Goal: Browse casually

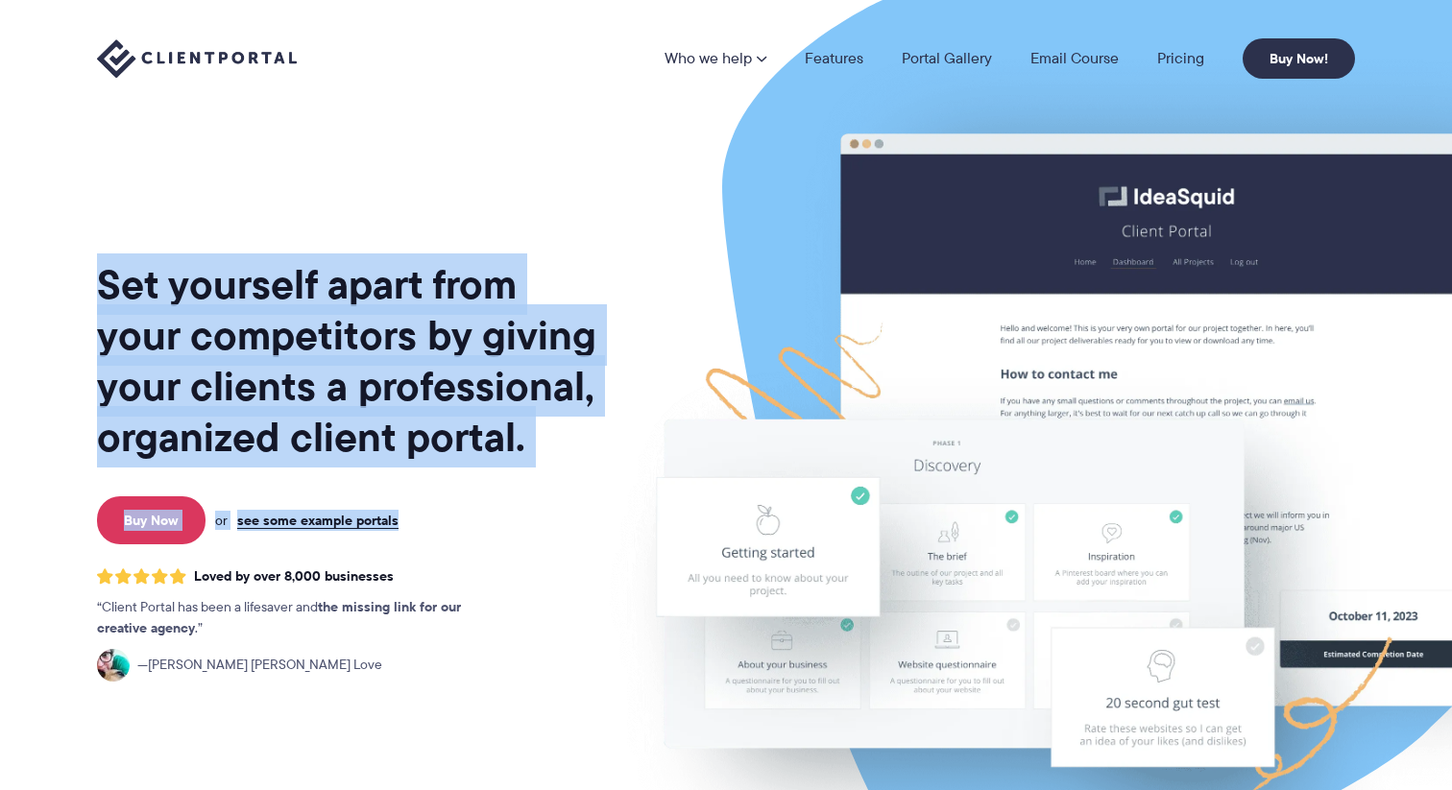
click at [538, 512] on div "Set yourself apart from your competitors by giving your clients a professional,…" at bounding box center [348, 475] width 503 height 921
click at [564, 462] on div "Set yourself apart from your competitors by giving your clients a professional,…" at bounding box center [348, 475] width 503 height 921
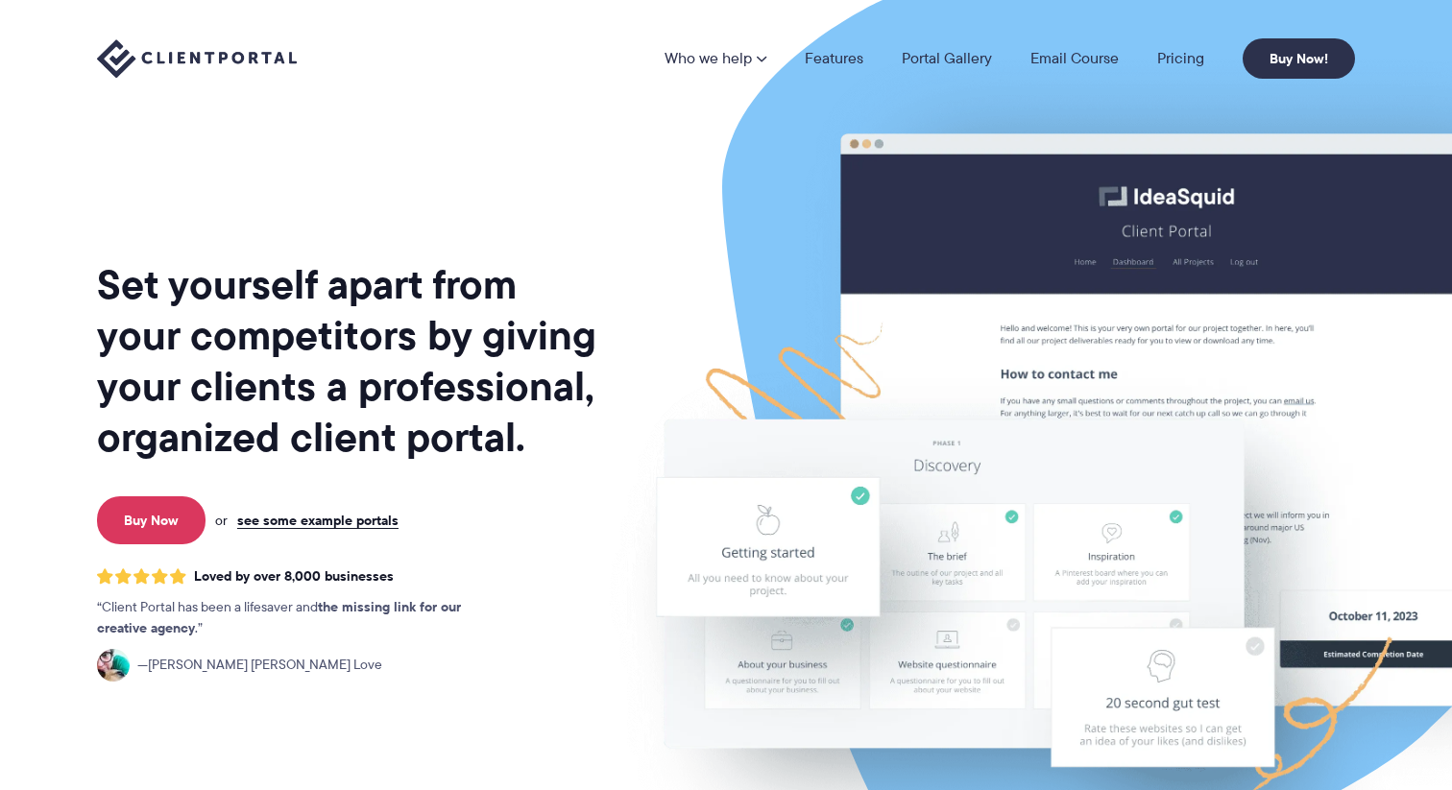
click at [564, 462] on div "Set yourself apart from your competitors by giving your clients a professional,…" at bounding box center [348, 475] width 503 height 921
click at [584, 432] on img at bounding box center [1113, 475] width 1077 height 921
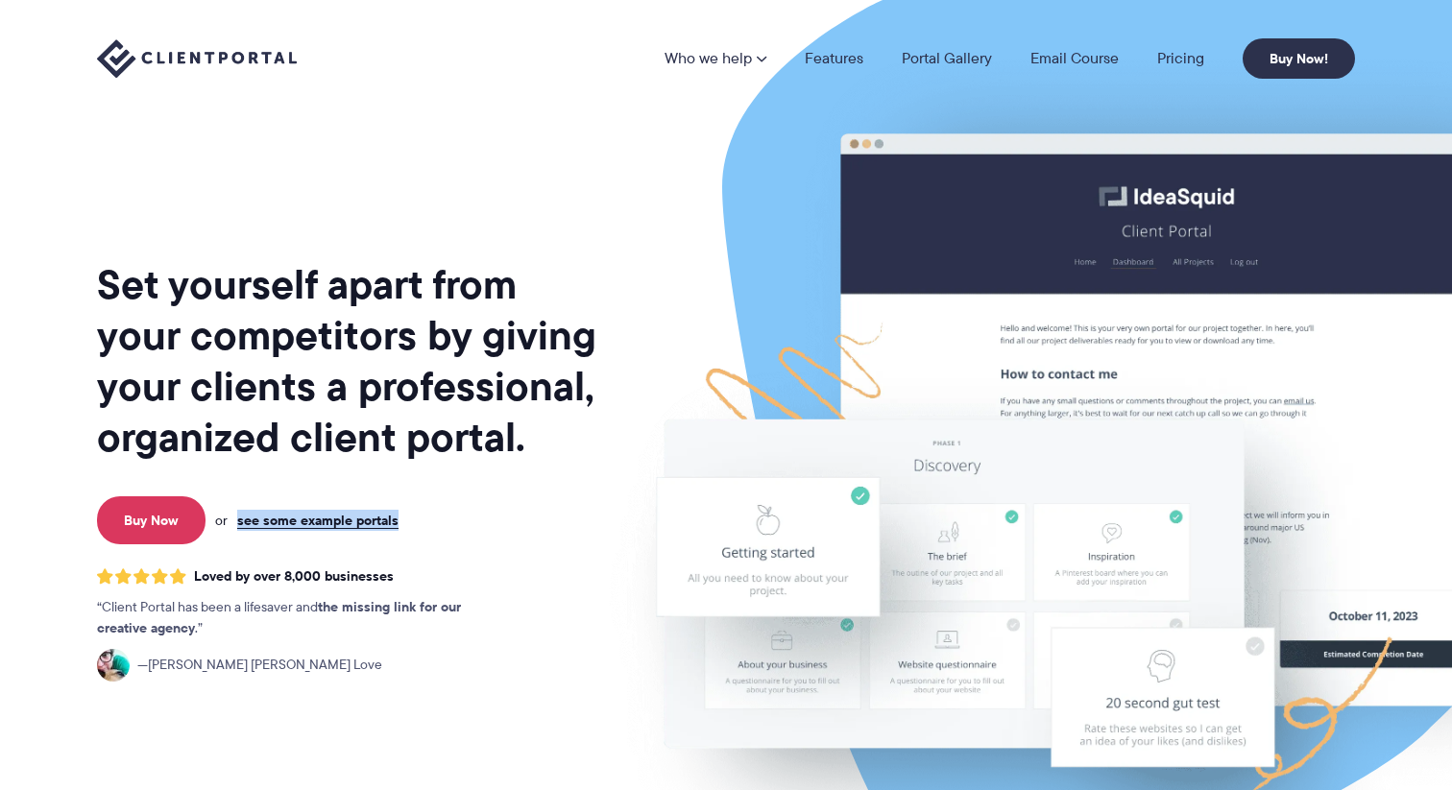
click at [584, 432] on img at bounding box center [1113, 475] width 1077 height 921
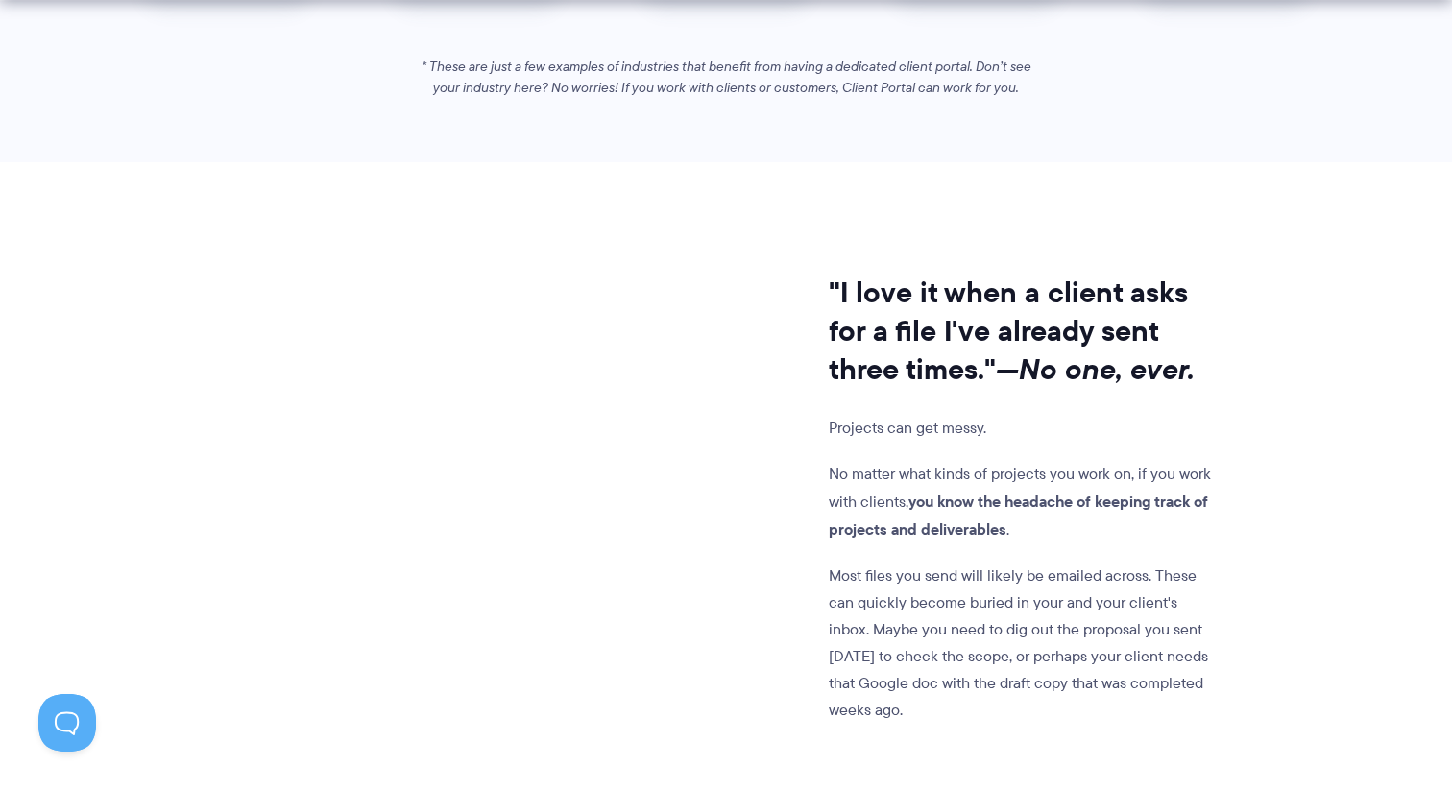
scroll to position [1511, 0]
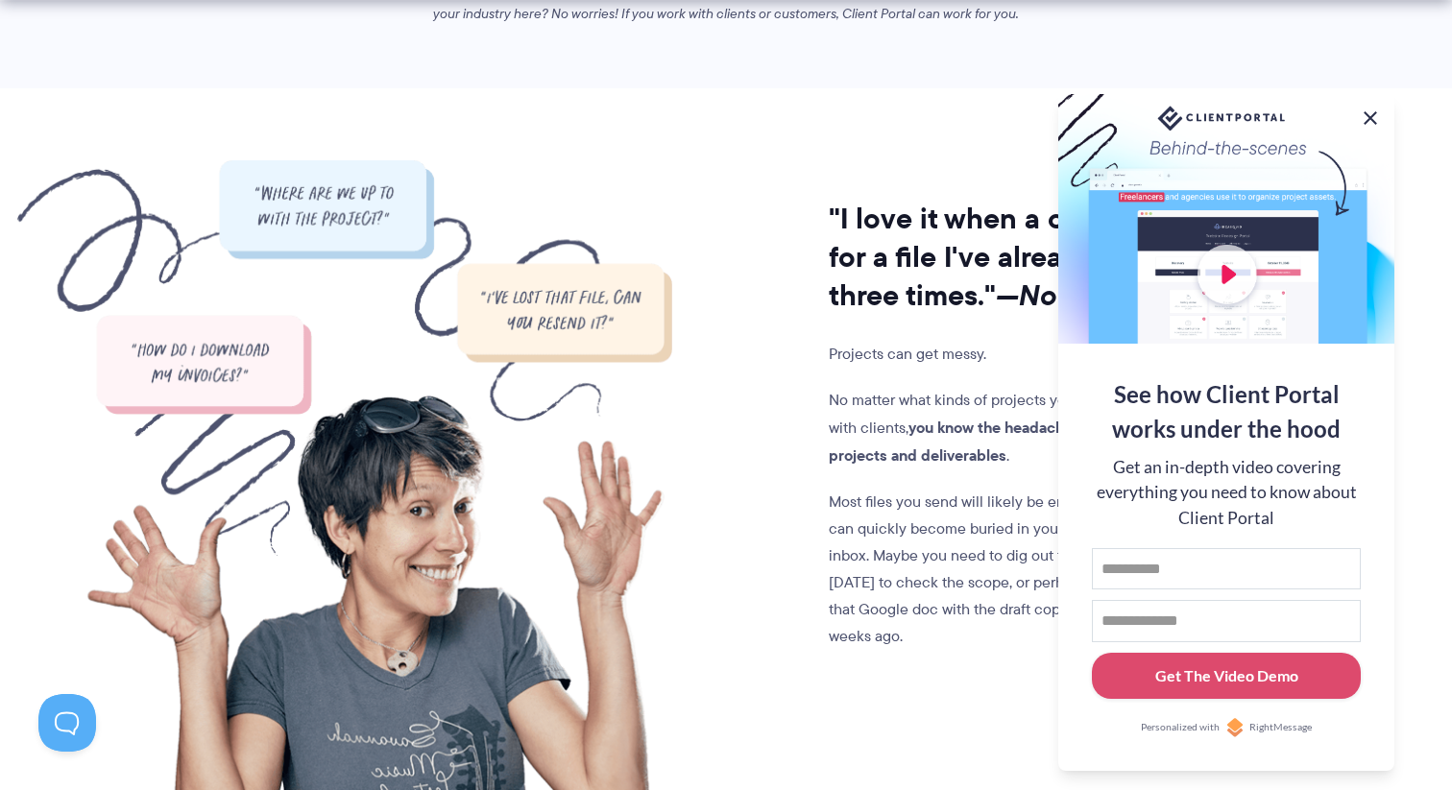
click at [1370, 114] on button at bounding box center [1370, 118] width 23 height 23
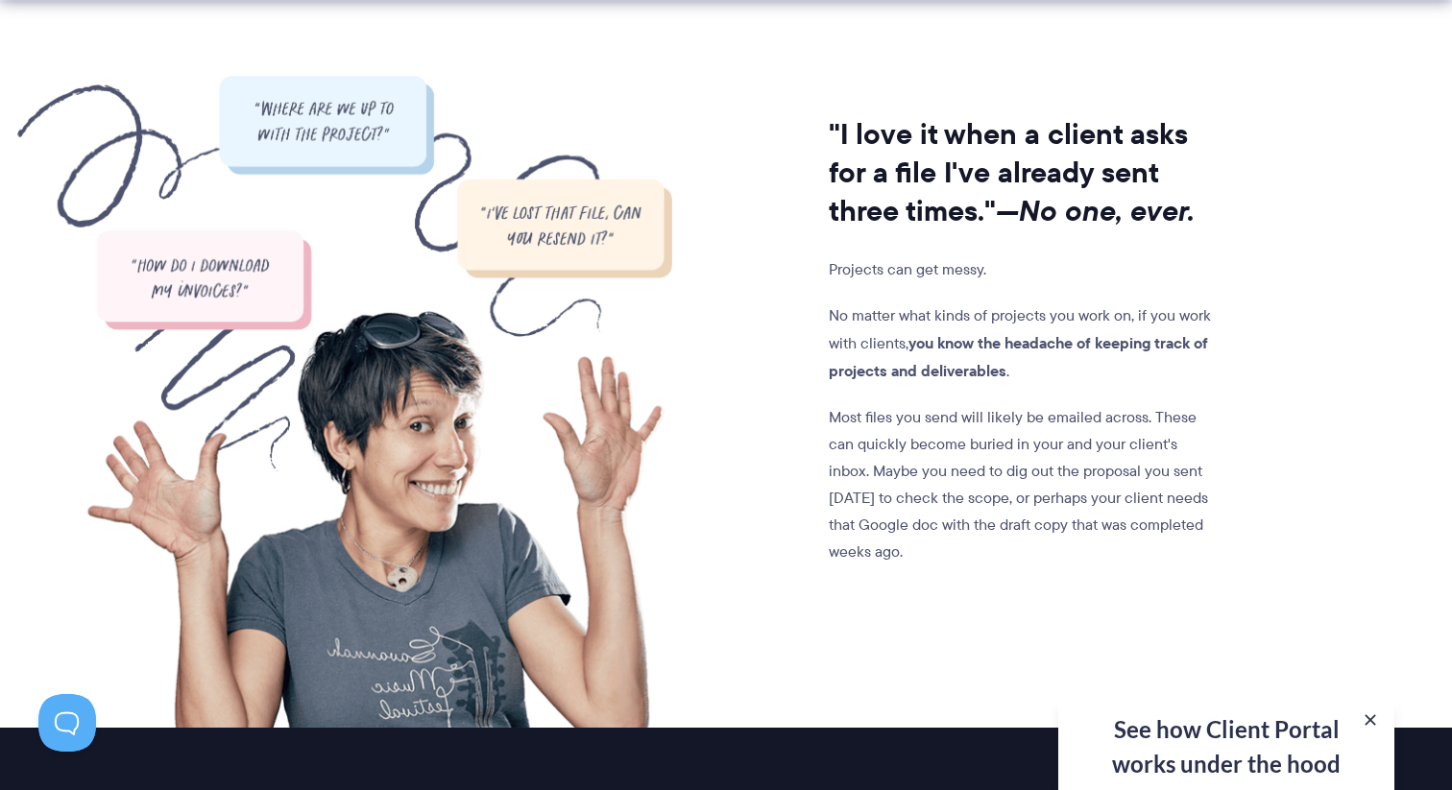
click at [1333, 278] on div ""I love it when a client asks for a file I've already sent three times." —No on…" at bounding box center [726, 402] width 1258 height 652
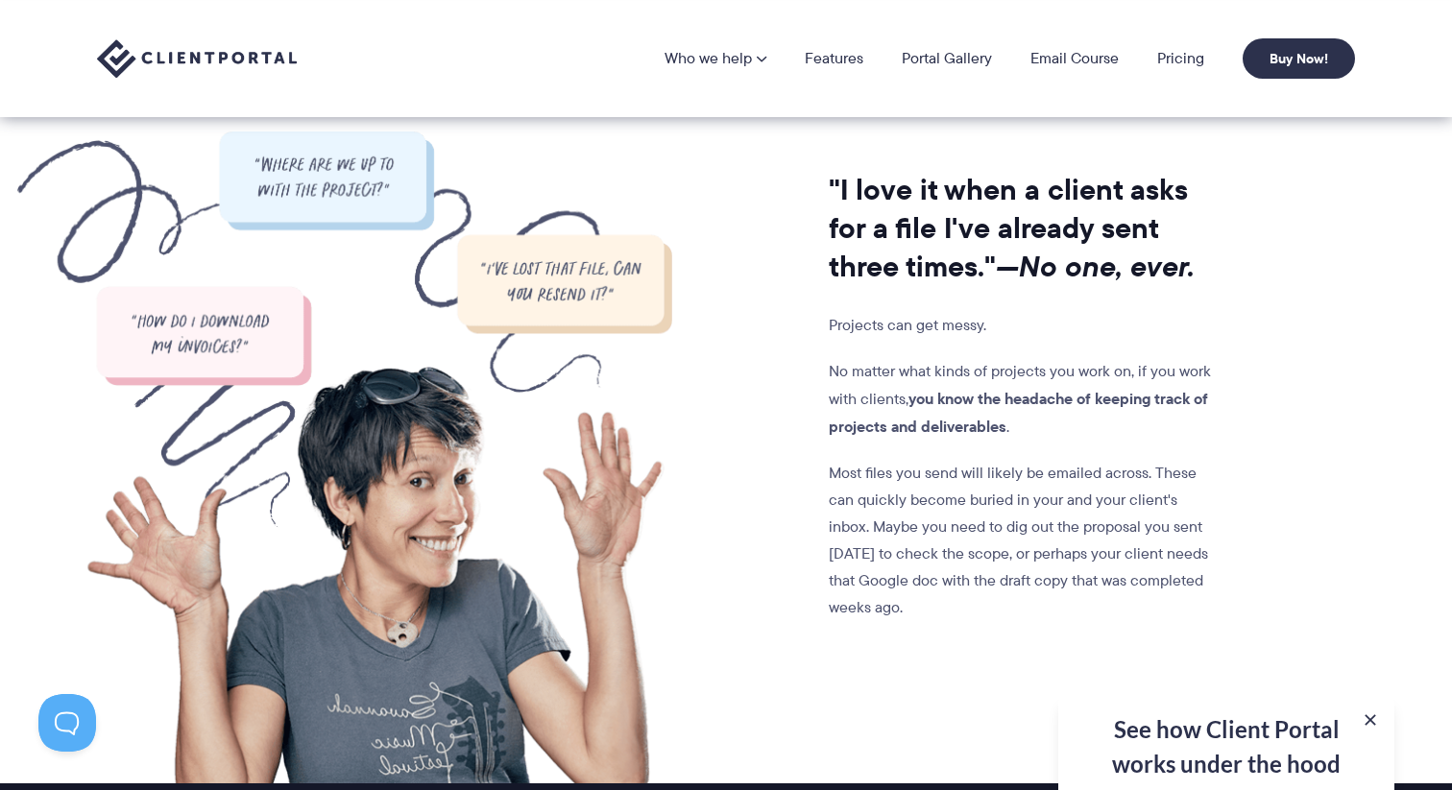
scroll to position [1644, 0]
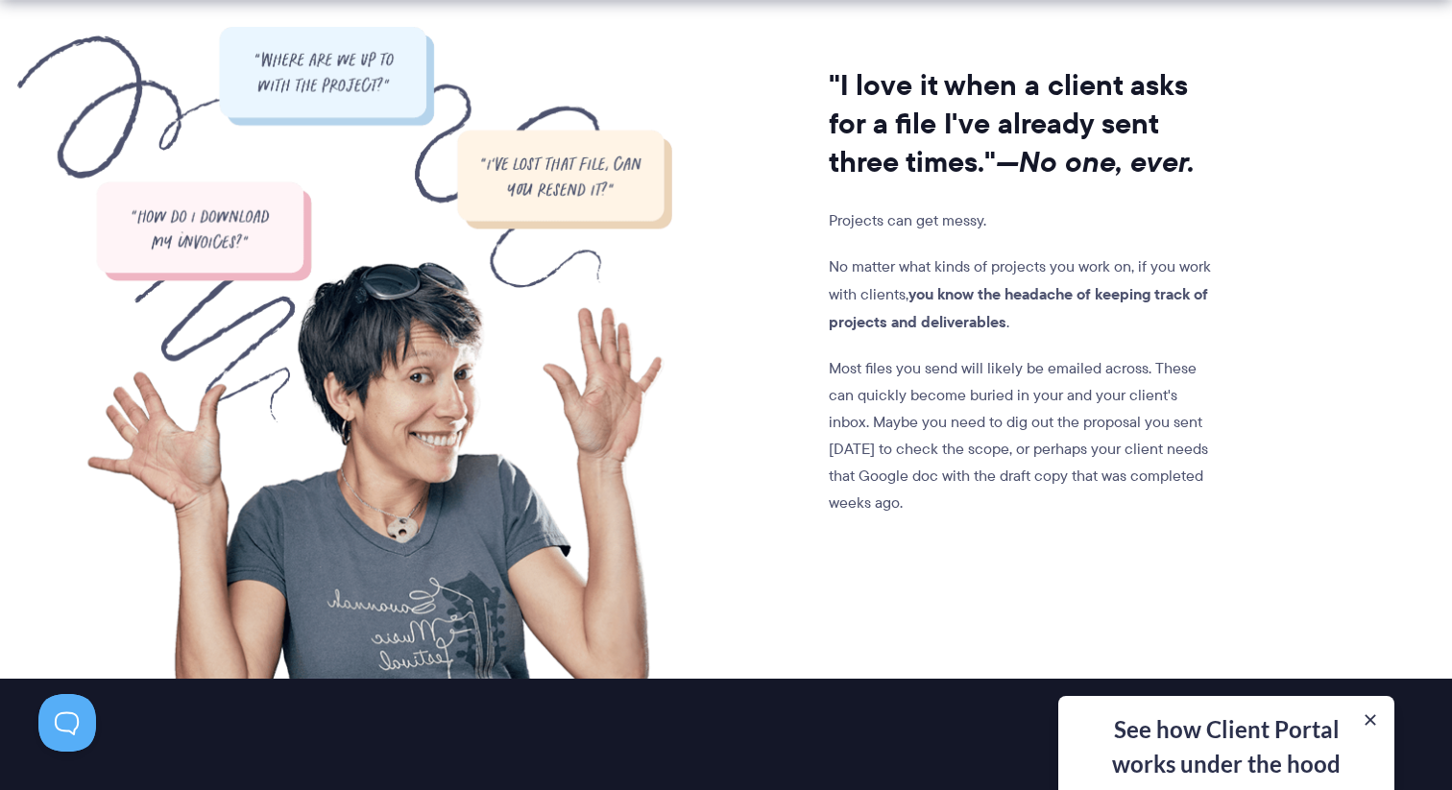
click at [1061, 425] on p "Most files you send will likely be emailed across. These can quickly become bur…" at bounding box center [1024, 435] width 390 height 161
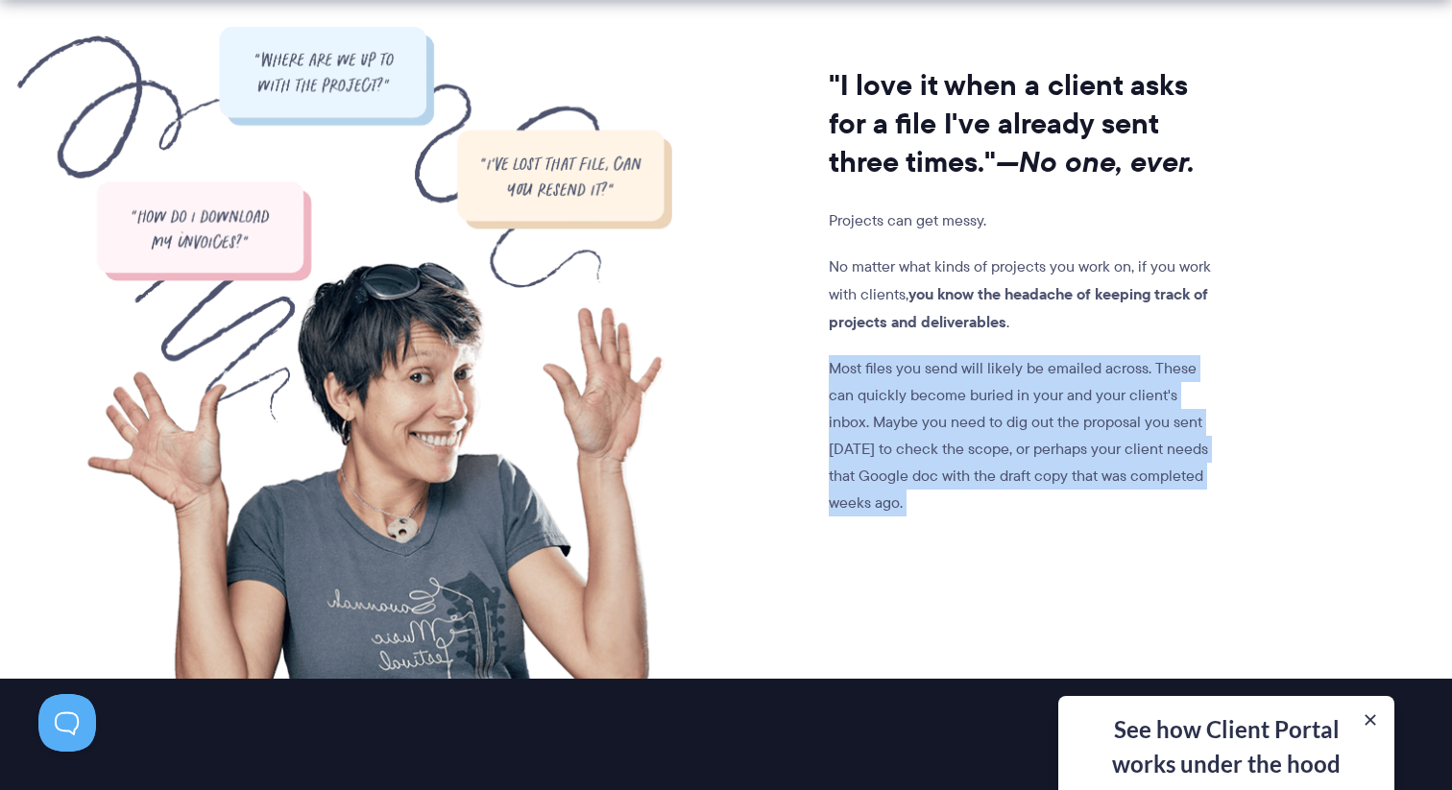
click at [1046, 435] on p "Most files you send will likely be emailed across. These can quickly become bur…" at bounding box center [1024, 435] width 390 height 161
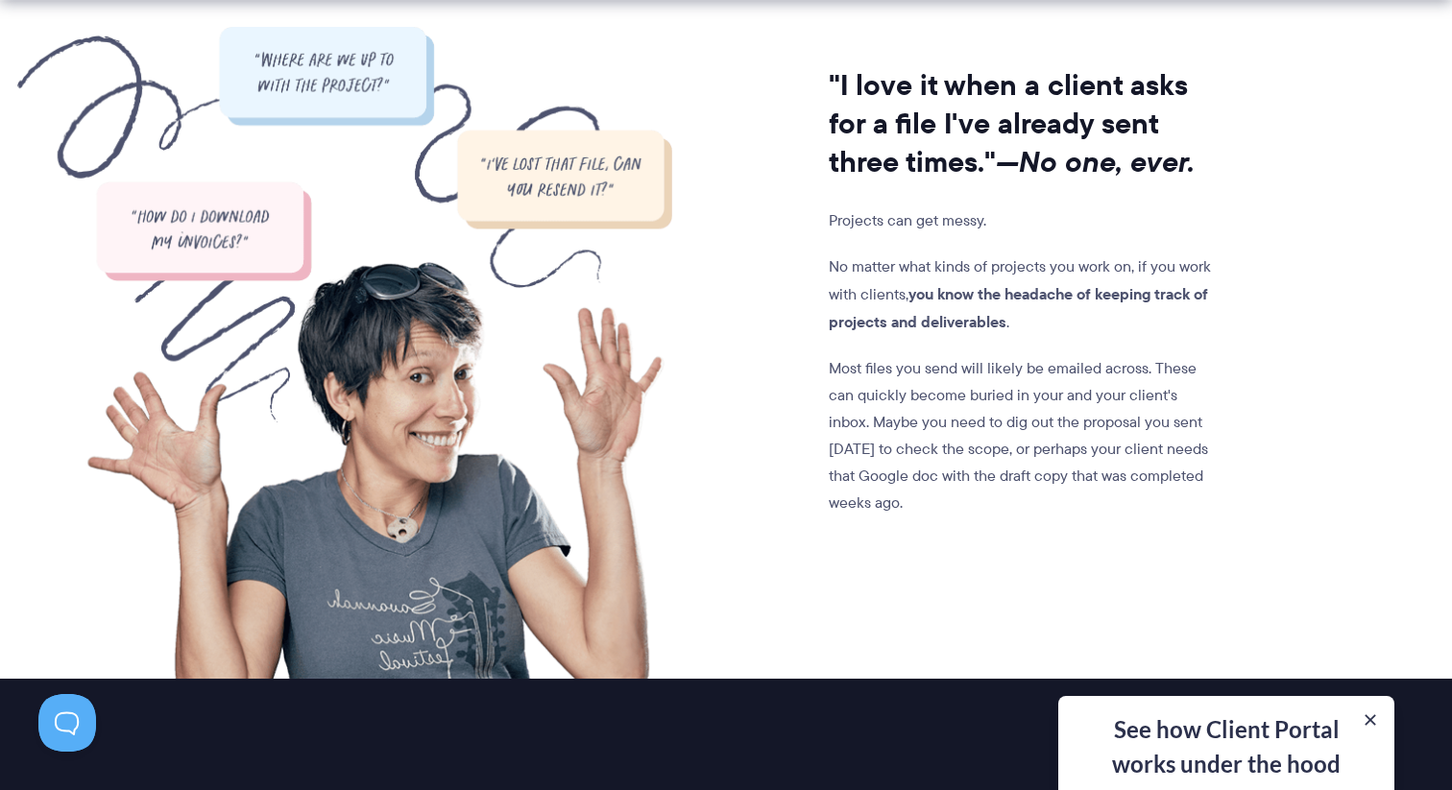
click at [1046, 435] on p "Most files you send will likely be emailed across. These can quickly become bur…" at bounding box center [1024, 435] width 390 height 161
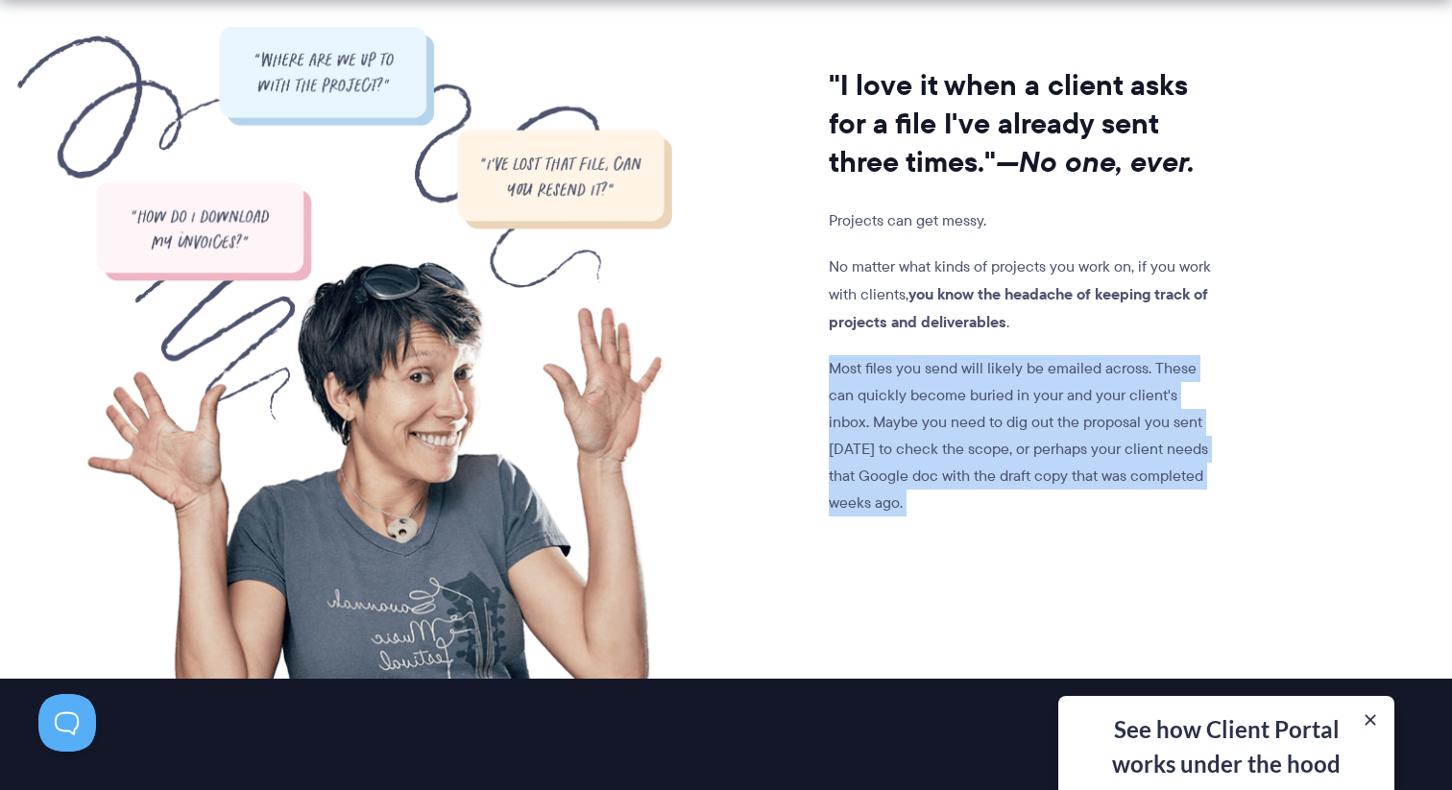
click at [975, 455] on p "Most files you send will likely be emailed across. These can quickly become bur…" at bounding box center [1024, 435] width 390 height 161
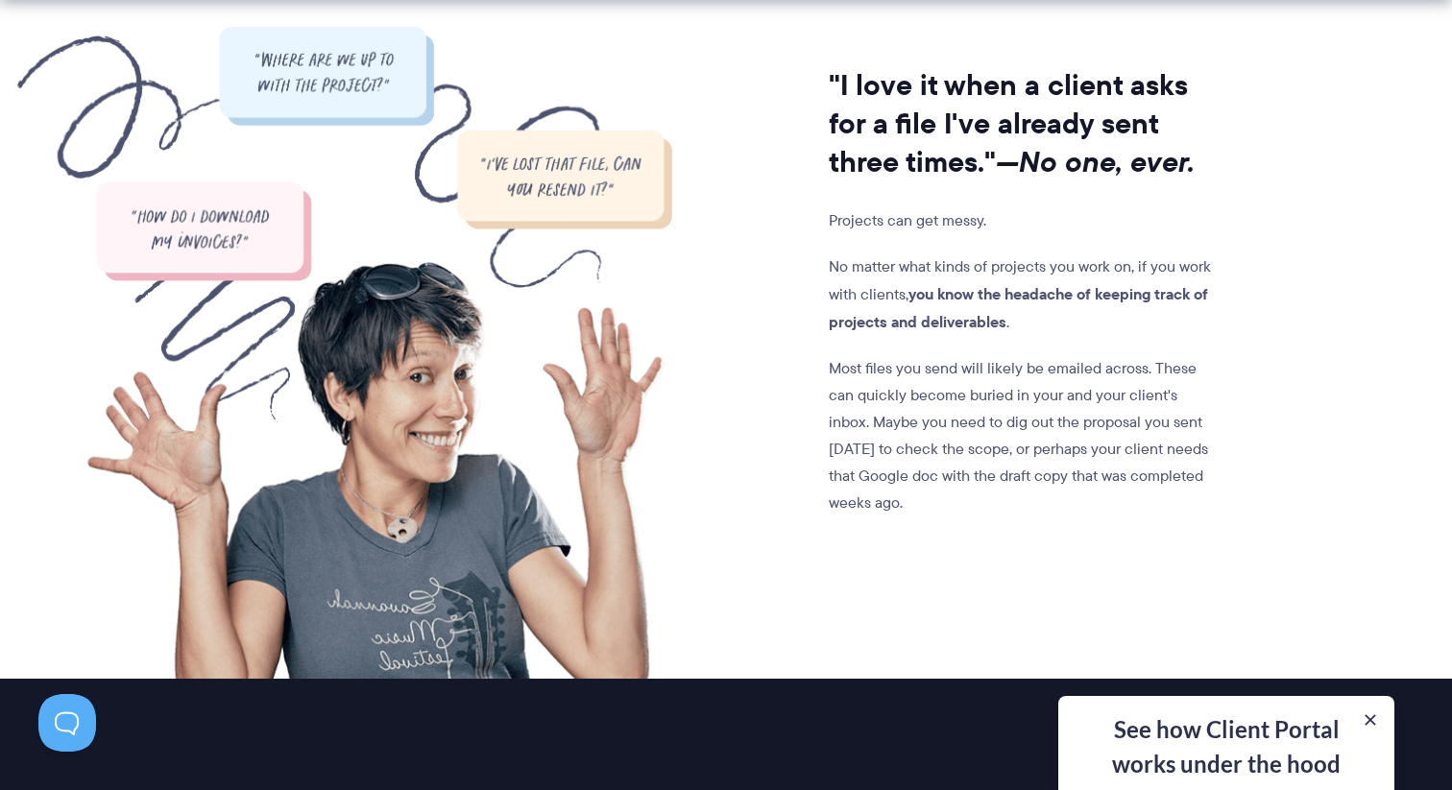
click at [975, 455] on p "Most files you send will likely be emailed across. These can quickly become bur…" at bounding box center [1024, 435] width 390 height 161
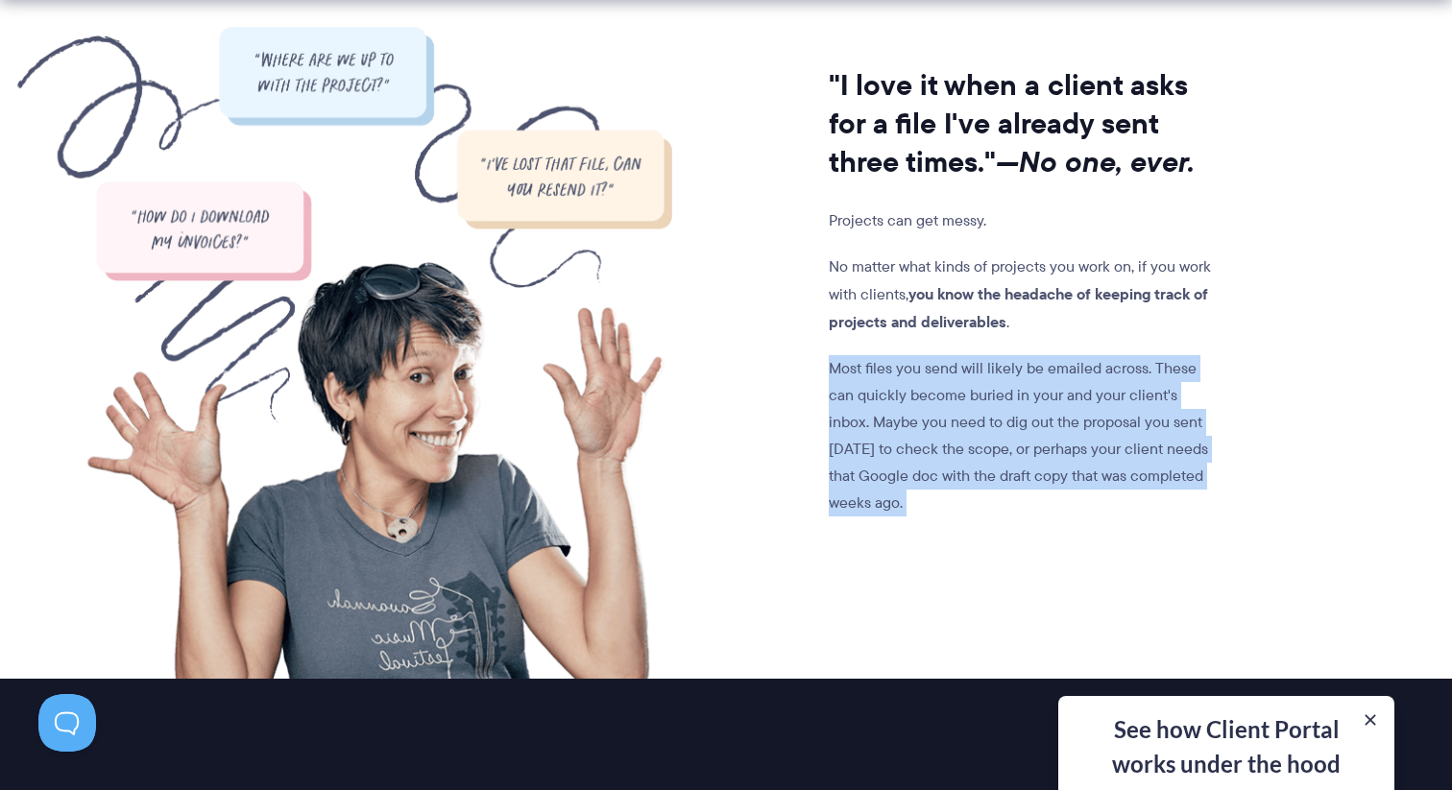
click at [976, 473] on p "Most files you send will likely be emailed across. These can quickly become bur…" at bounding box center [1024, 435] width 390 height 161
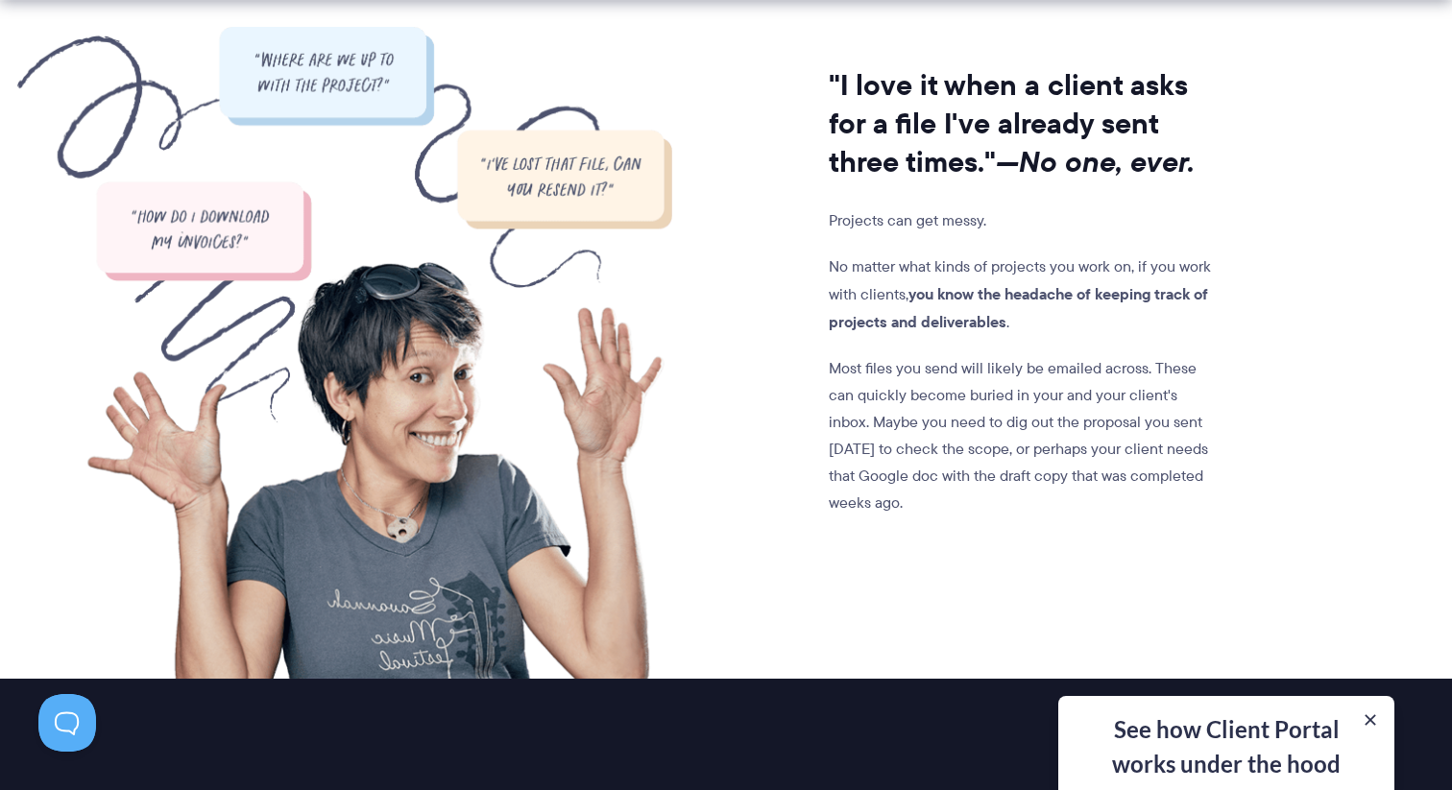
click at [976, 473] on p "Most files you send will likely be emailed across. These can quickly become bur…" at bounding box center [1024, 435] width 390 height 161
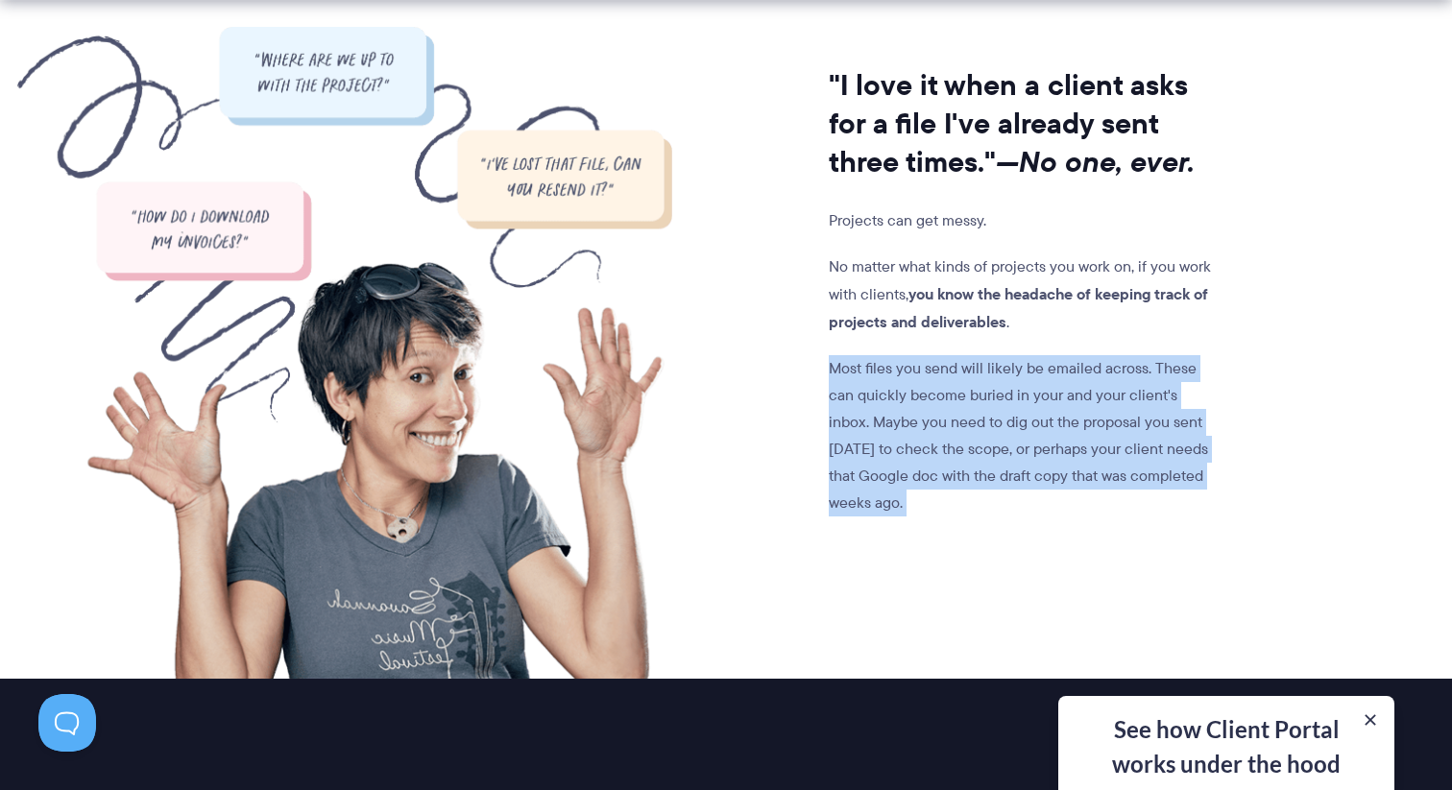
click at [976, 473] on p "Most files you send will likely be emailed across. These can quickly become bur…" at bounding box center [1024, 435] width 390 height 161
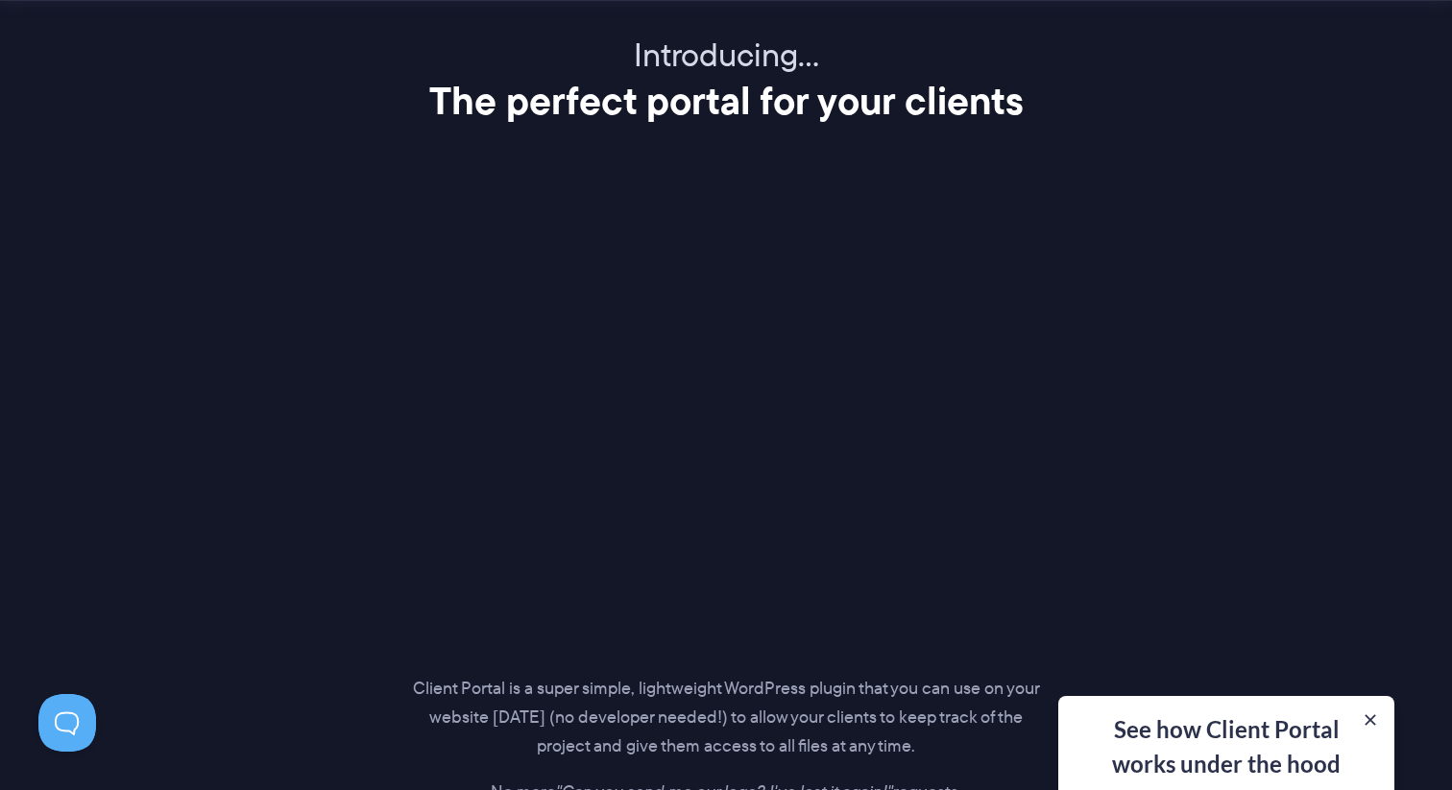
scroll to position [2409, 0]
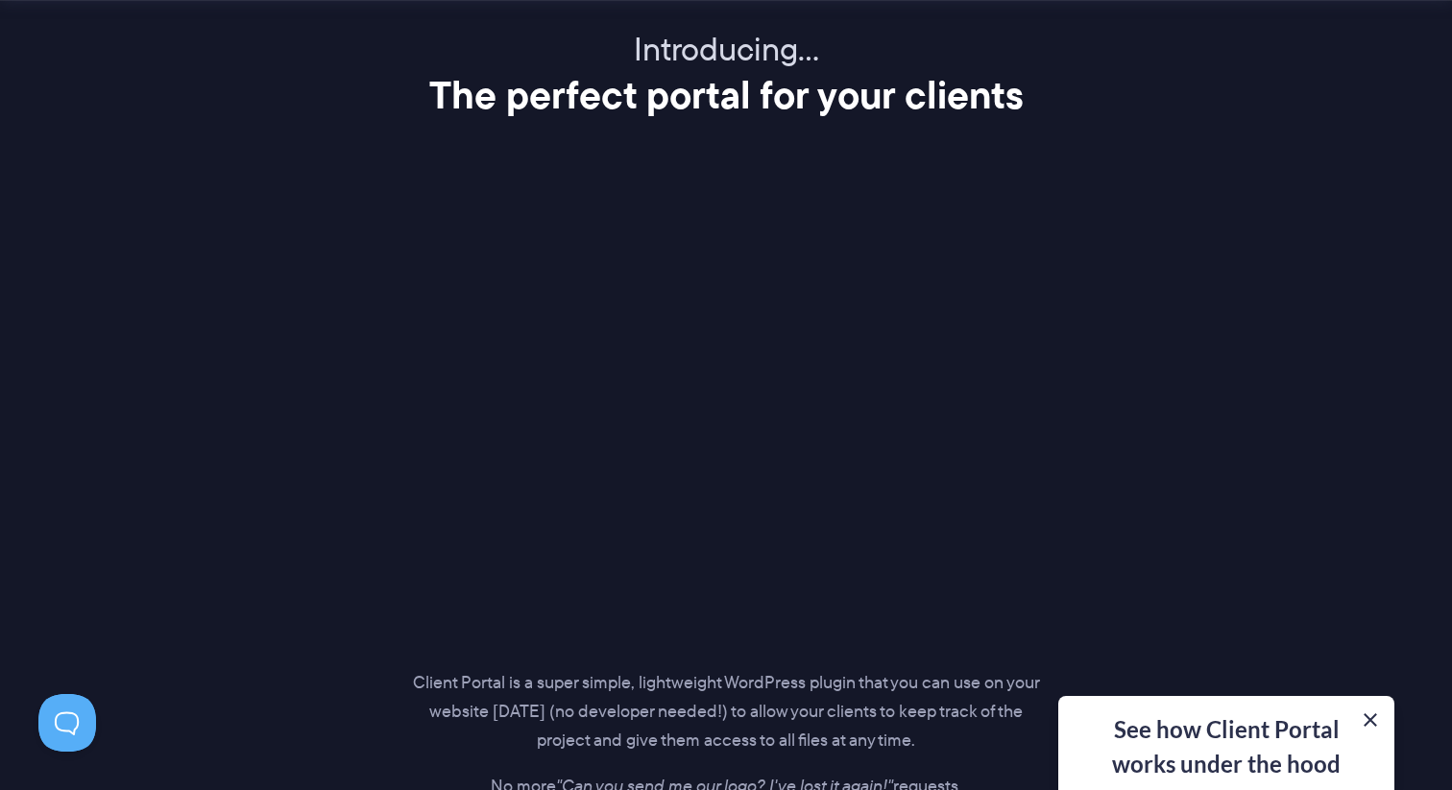
click at [1369, 717] on button at bounding box center [1370, 720] width 23 height 23
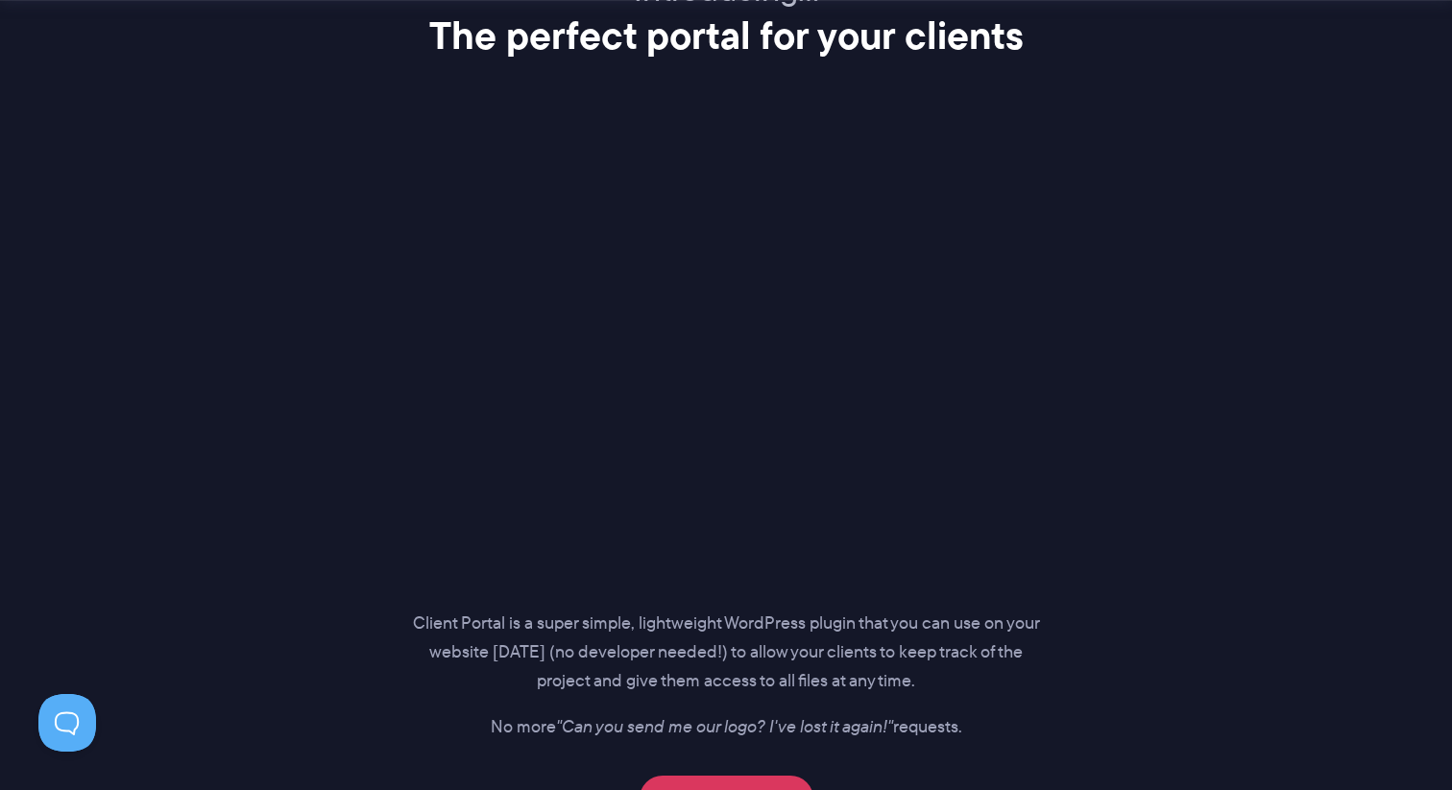
scroll to position [2412, 0]
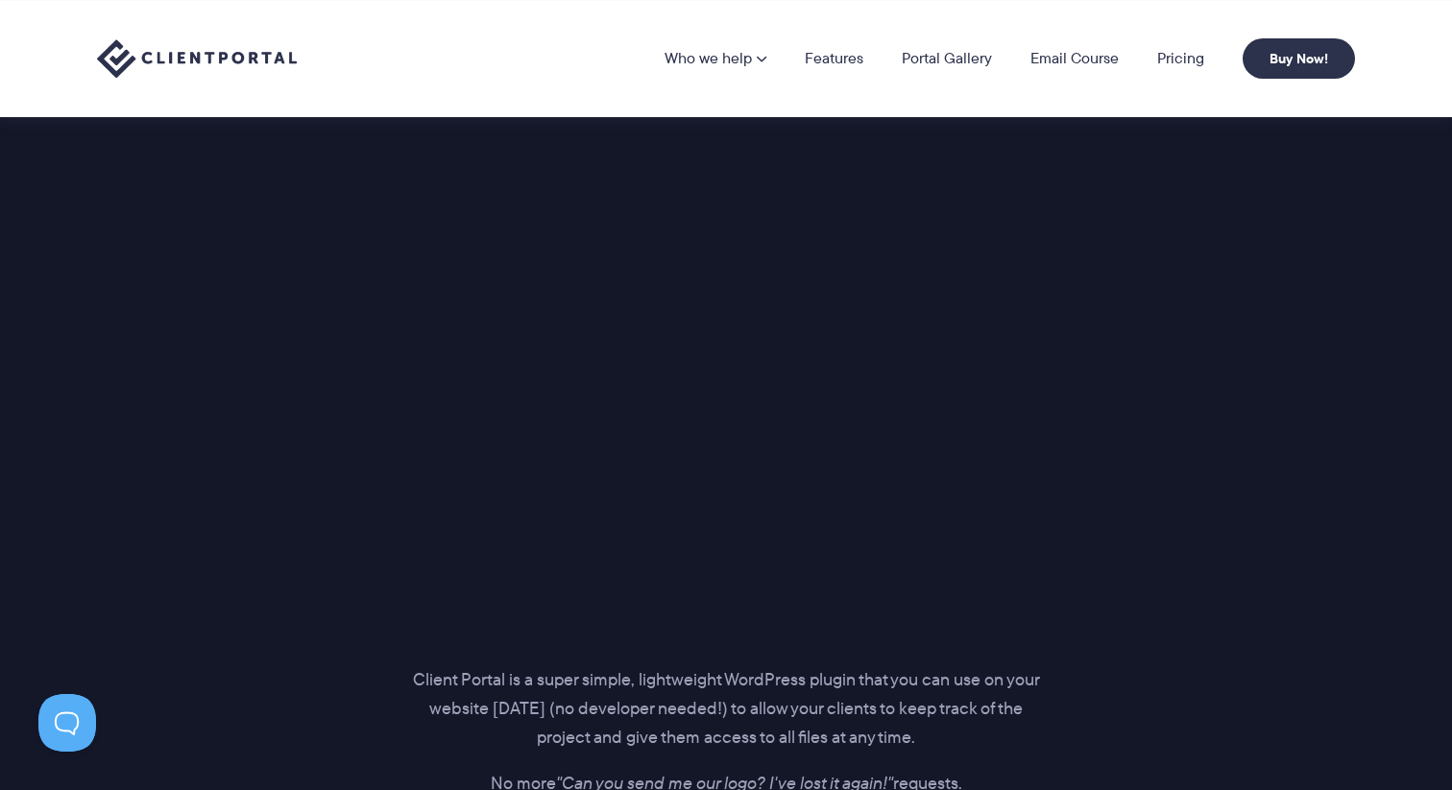
click at [1281, 325] on div "Introducing… The perfect portal for your clients Client Portal is a super simpl…" at bounding box center [726, 454] width 1306 height 854
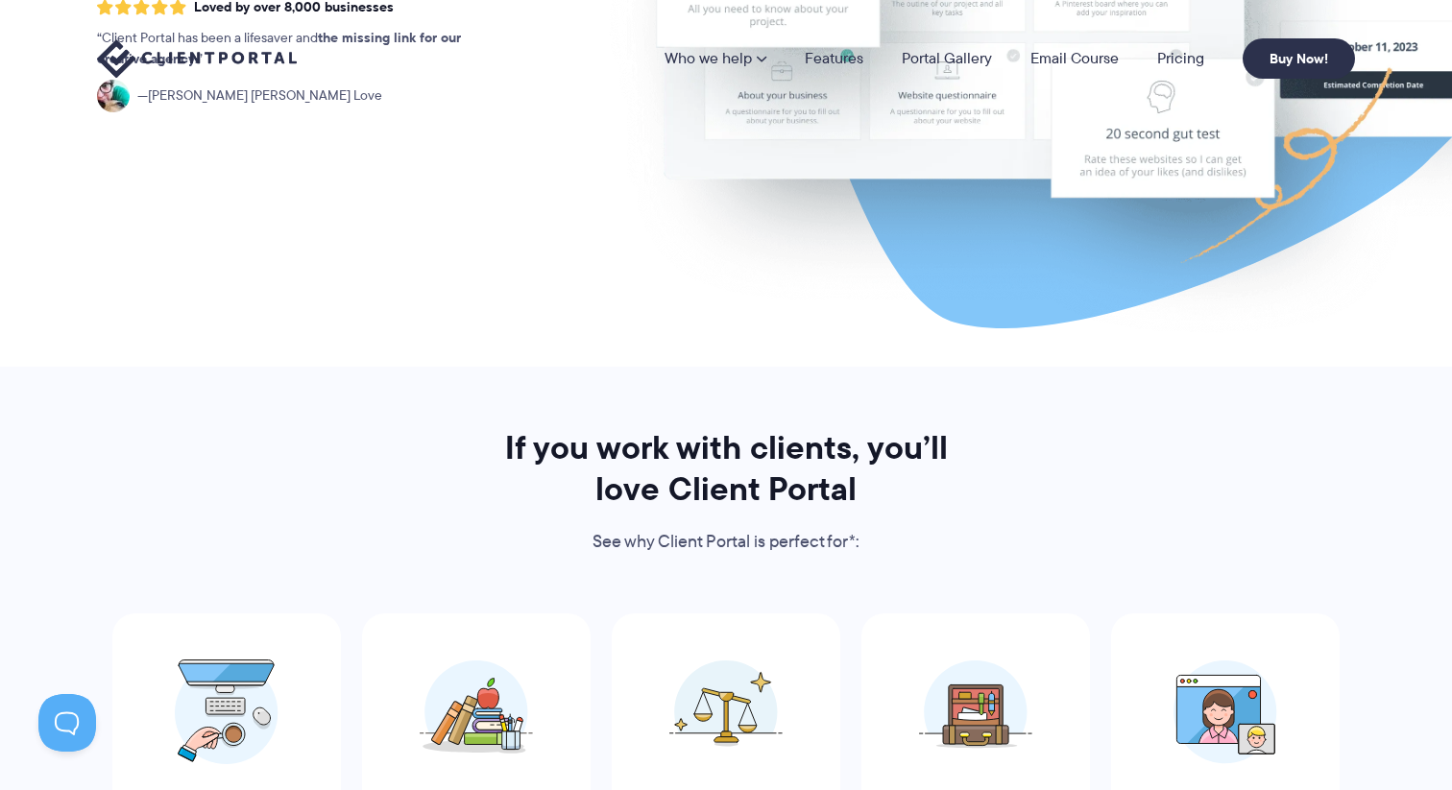
scroll to position [0, 0]
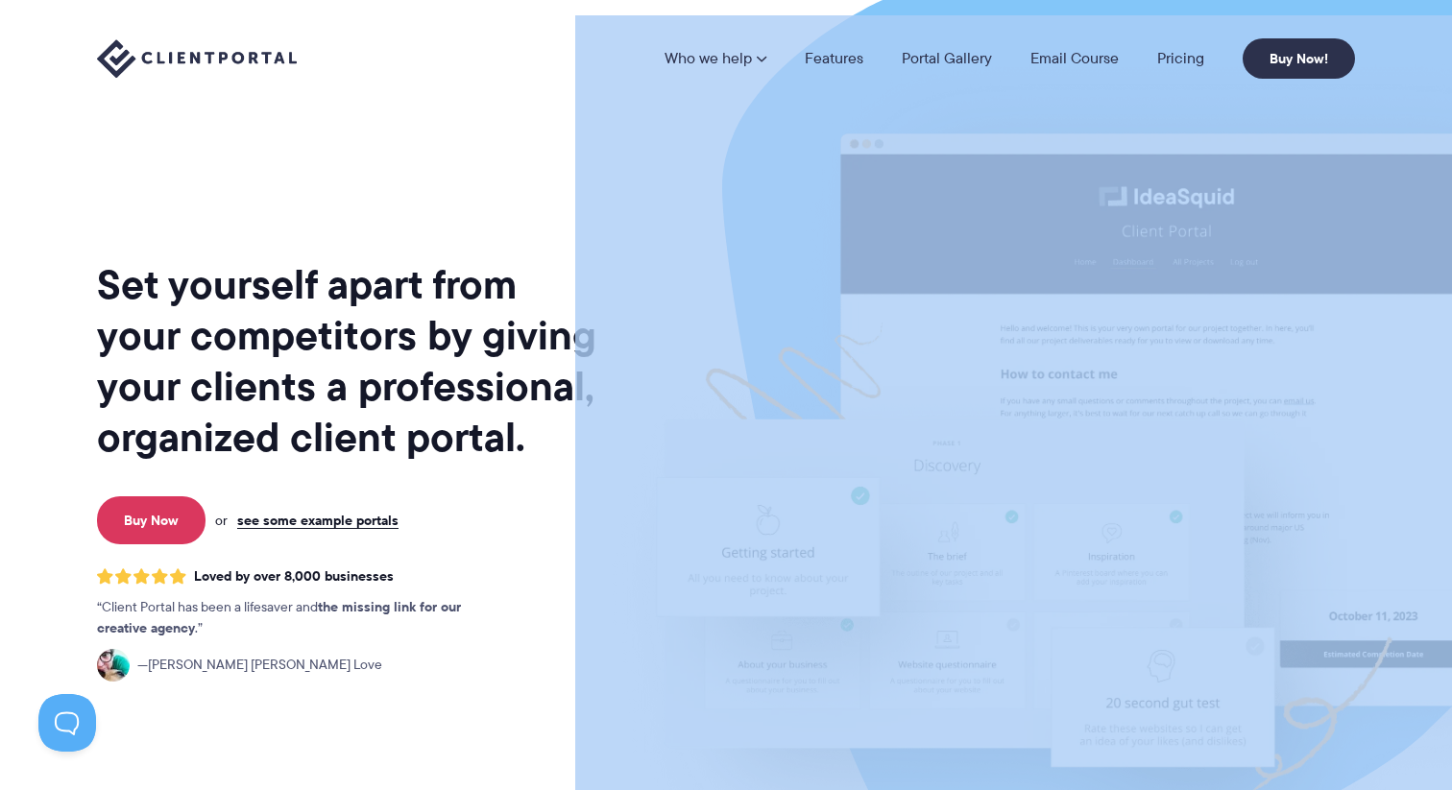
drag, startPoint x: 423, startPoint y: 134, endPoint x: 648, endPoint y: 478, distance: 412.1
click at [633, 460] on div "Set yourself apart from your competitors by giving your clients a professional,…" at bounding box center [726, 468] width 1258 height 936
click at [549, 415] on h1 "Set yourself apart from your competitors by giving your clients a professional,…" at bounding box center [348, 361] width 503 height 204
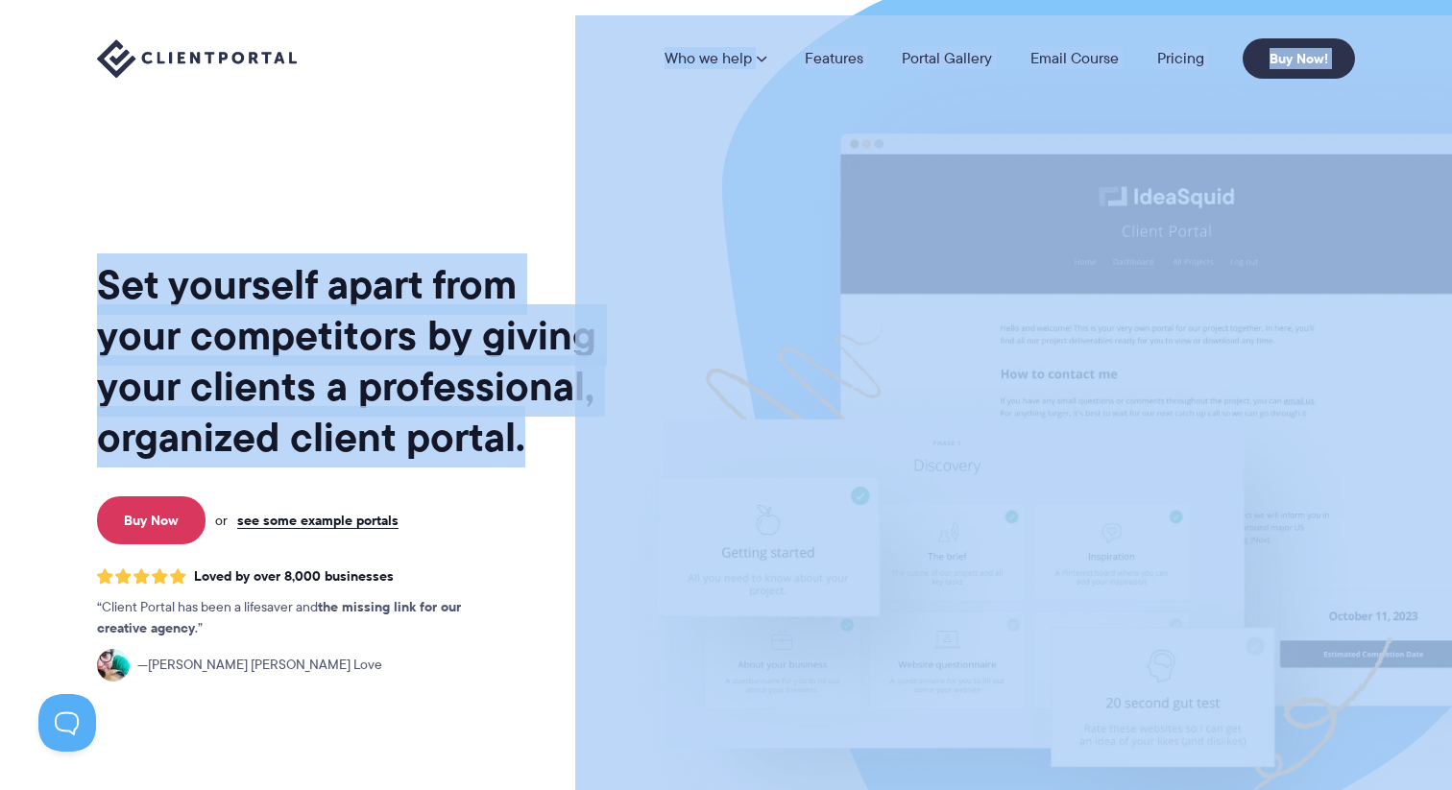
drag, startPoint x: 537, startPoint y: 448, endPoint x: 299, endPoint y: 107, distance: 415.9
click at [303, 199] on div "Set yourself apart from your competitors by giving your clients a professional,…" at bounding box center [348, 475] width 503 height 921
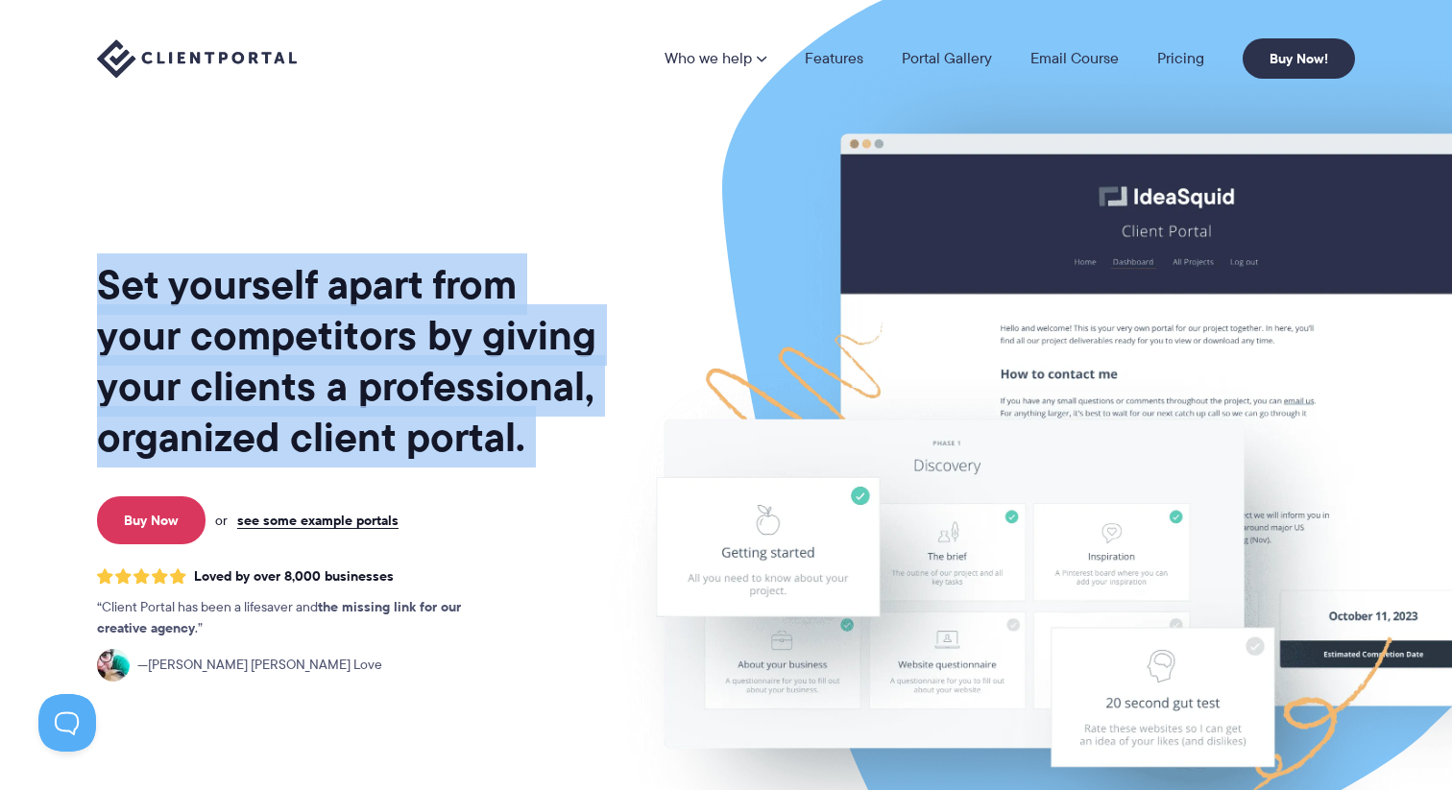
drag, startPoint x: 303, startPoint y: 199, endPoint x: 547, endPoint y: 448, distance: 348.4
click at [547, 448] on div "Set yourself apart from your competitors by giving your clients a professional,…" at bounding box center [348, 475] width 503 height 921
click at [547, 448] on h1 "Set yourself apart from your competitors by giving your clients a professional,…" at bounding box center [348, 361] width 503 height 204
drag, startPoint x: 547, startPoint y: 448, endPoint x: 288, endPoint y: 231, distance: 337.5
click at [288, 231] on div "Set yourself apart from your competitors by giving your clients a professional,…" at bounding box center [348, 475] width 503 height 921
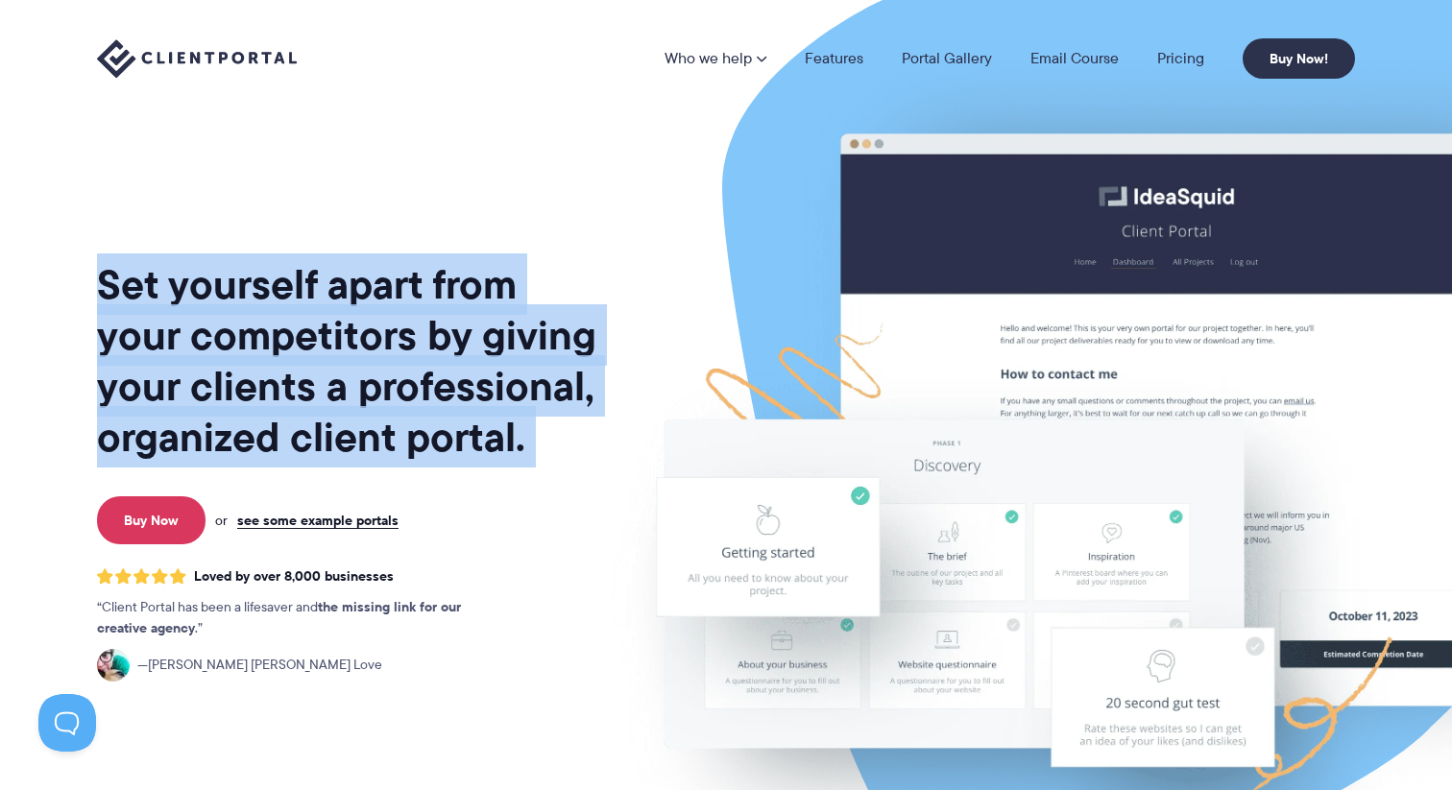
click at [288, 231] on div "Set yourself apart from your competitors by giving your clients a professional,…" at bounding box center [348, 475] width 503 height 921
drag, startPoint x: 288, startPoint y: 231, endPoint x: 535, endPoint y: 454, distance: 333.2
click at [535, 454] on div "Set yourself apart from your competitors by giving your clients a professional,…" at bounding box center [348, 475] width 503 height 921
click at [535, 454] on h1 "Set yourself apart from your competitors by giving your clients a professional,…" at bounding box center [348, 361] width 503 height 204
drag, startPoint x: 535, startPoint y: 454, endPoint x: 250, endPoint y: 200, distance: 382.3
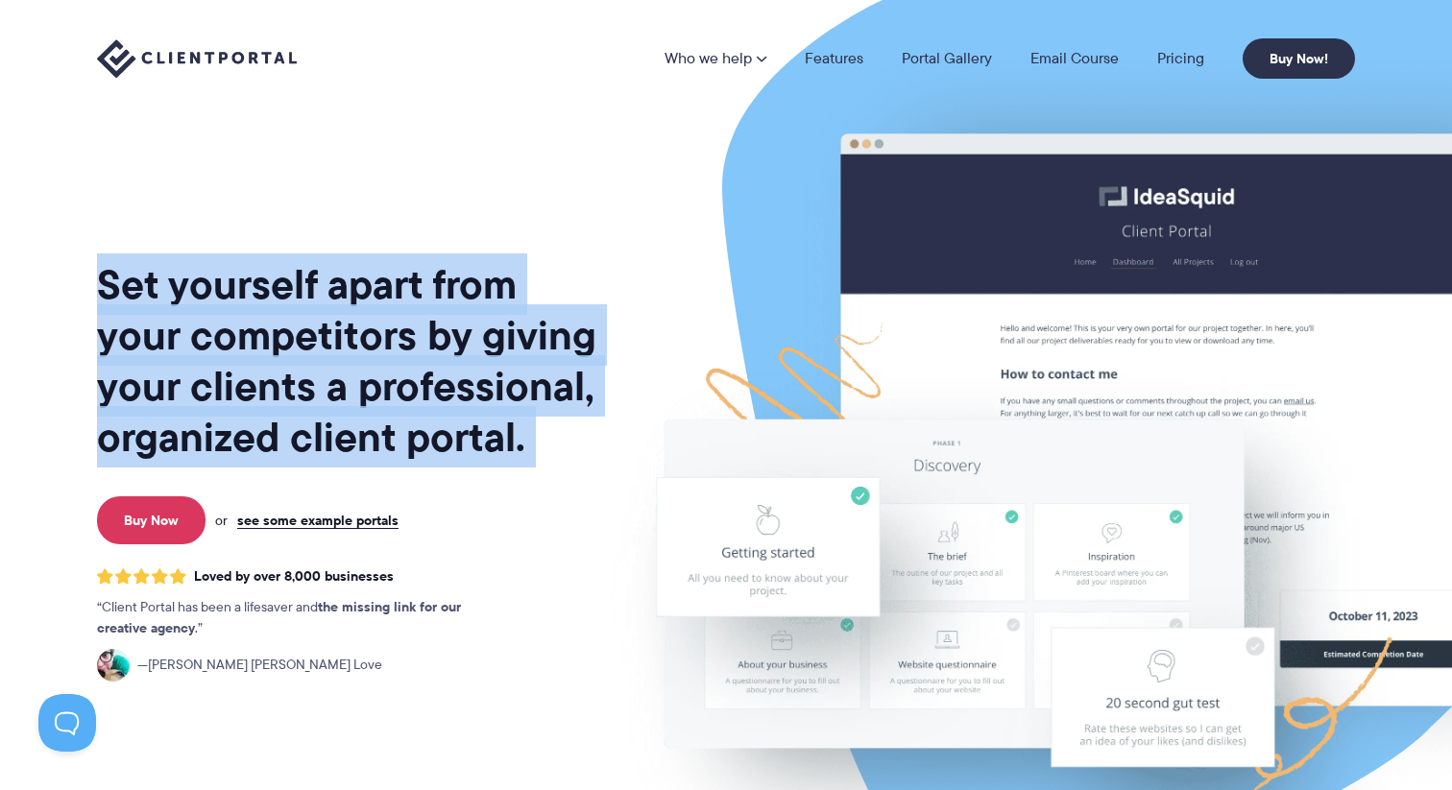
click at [250, 200] on div "Set yourself apart from your competitors by giving your clients a professional,…" at bounding box center [348, 475] width 503 height 921
drag, startPoint x: 250, startPoint y: 200, endPoint x: 555, endPoint y: 470, distance: 407.6
click at [555, 470] on div "Set yourself apart from your competitors by giving your clients a professional,…" at bounding box center [348, 475] width 503 height 921
click at [554, 470] on div "Set yourself apart from your competitors by giving your clients a professional,…" at bounding box center [348, 475] width 503 height 921
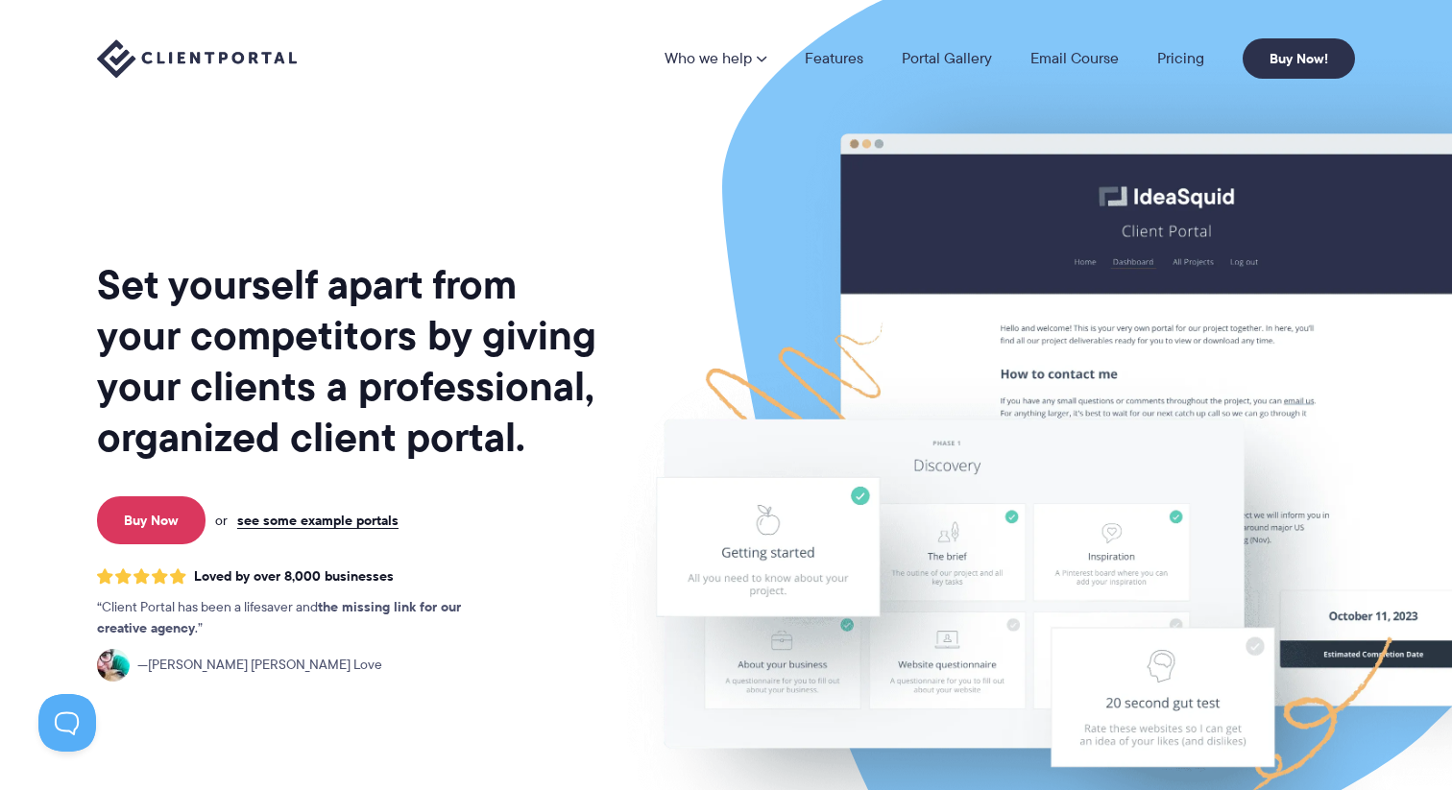
click at [554, 467] on div "Set yourself apart from your competitors by giving your clients a professional,…" at bounding box center [348, 475] width 503 height 921
